Goal: Find specific page/section: Find specific page/section

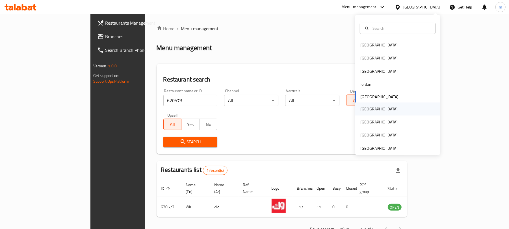
click at [375, 109] on div "[GEOGRAPHIC_DATA]" at bounding box center [397, 108] width 85 height 13
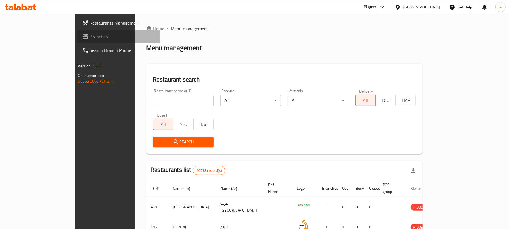
click at [90, 40] on span "Branches" at bounding box center [123, 36] width 66 height 7
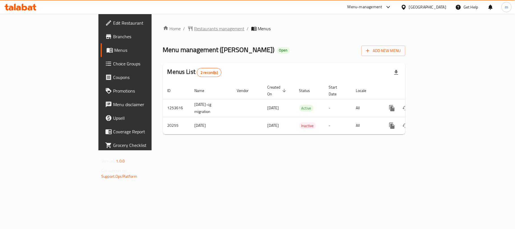
click at [194, 32] on span "Restaurants management" at bounding box center [219, 28] width 50 height 7
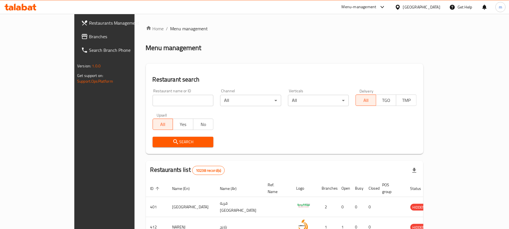
click at [157, 101] on input "search" at bounding box center [183, 100] width 61 height 11
paste input "10749"
type input "10749"
click button "Search" at bounding box center [183, 142] width 61 height 10
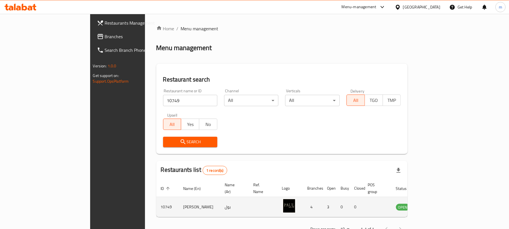
drag, startPoint x: 476, startPoint y: 200, endPoint x: 470, endPoint y: 202, distance: 5.8
click at [441, 200] on td "enhanced table" at bounding box center [431, 207] width 20 height 20
click at [436, 203] on link "enhanced table" at bounding box center [431, 206] width 10 height 7
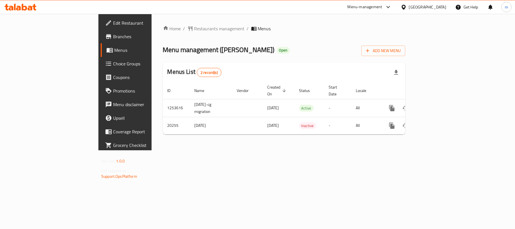
click at [31, 8] on icon at bounding box center [30, 8] width 5 height 5
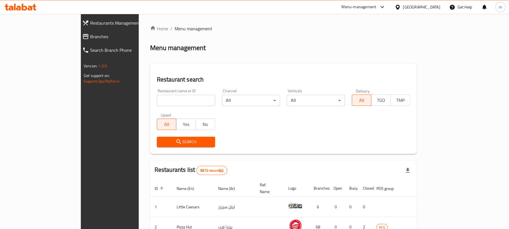
drag, startPoint x: 161, startPoint y: 102, endPoint x: 161, endPoint y: 98, distance: 3.7
click at [161, 102] on input "search" at bounding box center [186, 100] width 58 height 11
click button "Search" at bounding box center [186, 142] width 58 height 10
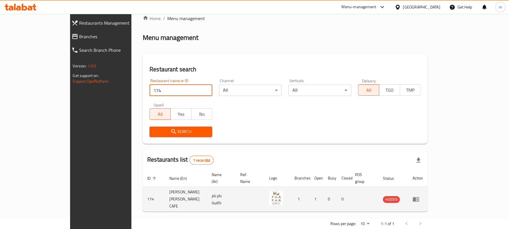
scroll to position [13, 0]
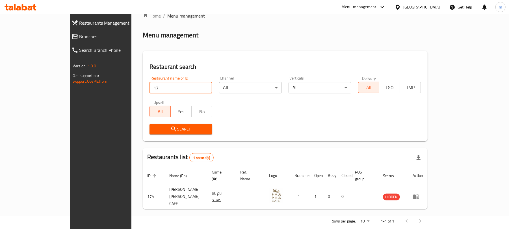
type input "1"
type input "47"
click button "Search" at bounding box center [181, 129] width 63 height 10
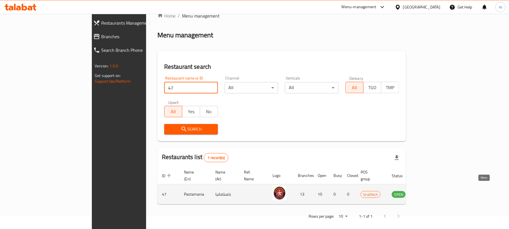
click at [428, 191] on icon "enhanced table" at bounding box center [425, 194] width 7 height 7
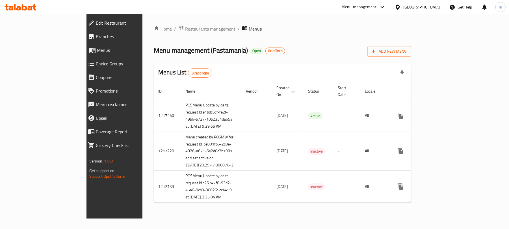
click at [385, 15] on div "Home / Restaurants management / Menus Menu management ( Pastamania ) Open GrubT…" at bounding box center [282, 116] width 280 height 204
click at [388, 13] on div "Menu-management" at bounding box center [363, 7] width 53 height 14
click at [377, 8] on div "Menu-management" at bounding box center [359, 7] width 35 height 7
click at [346, 52] on div "All Plugins Global Quality Control Center Menu-management Restaurant-Management" at bounding box center [368, 43] width 85 height 51
click at [356, 49] on div "All Plugins Global Quality Control Center Menu-management Restaurant-Management" at bounding box center [368, 43] width 85 height 51
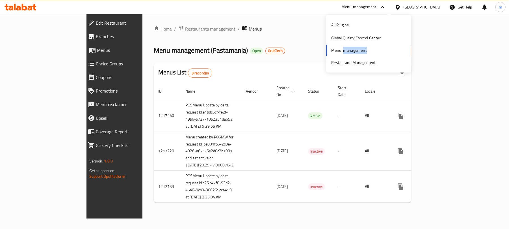
click at [356, 49] on div "All Plugins Global Quality Control Center Menu-management Restaurant-Management" at bounding box center [368, 43] width 85 height 51
click at [185, 32] on span "Restaurants management" at bounding box center [210, 28] width 50 height 7
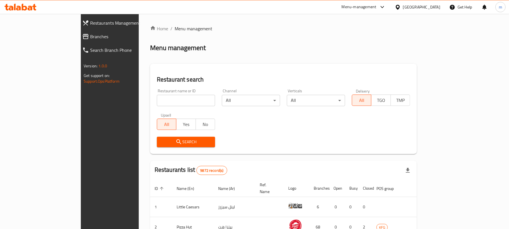
click at [377, 8] on div "Menu-management" at bounding box center [359, 7] width 35 height 7
click at [349, 47] on div "All Plugins Global Quality Control Center Menu-management Restaurant-Management" at bounding box center [368, 43] width 85 height 51
click at [335, 50] on div "All Plugins Global Quality Control Center Menu-management Restaurant-Management" at bounding box center [368, 43] width 85 height 51
click at [353, 52] on div "All Plugins Global Quality Control Center Menu-management Restaurant-Management" at bounding box center [368, 43] width 85 height 51
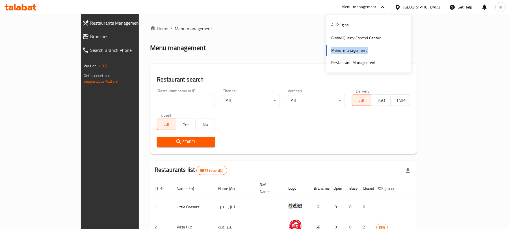
click at [353, 52] on div "All Plugins Global Quality Control Center Menu-management Restaurant-Management" at bounding box center [368, 43] width 85 height 51
click at [320, 51] on div "Menu management" at bounding box center [283, 47] width 267 height 9
